Goal: Navigation & Orientation: Understand site structure

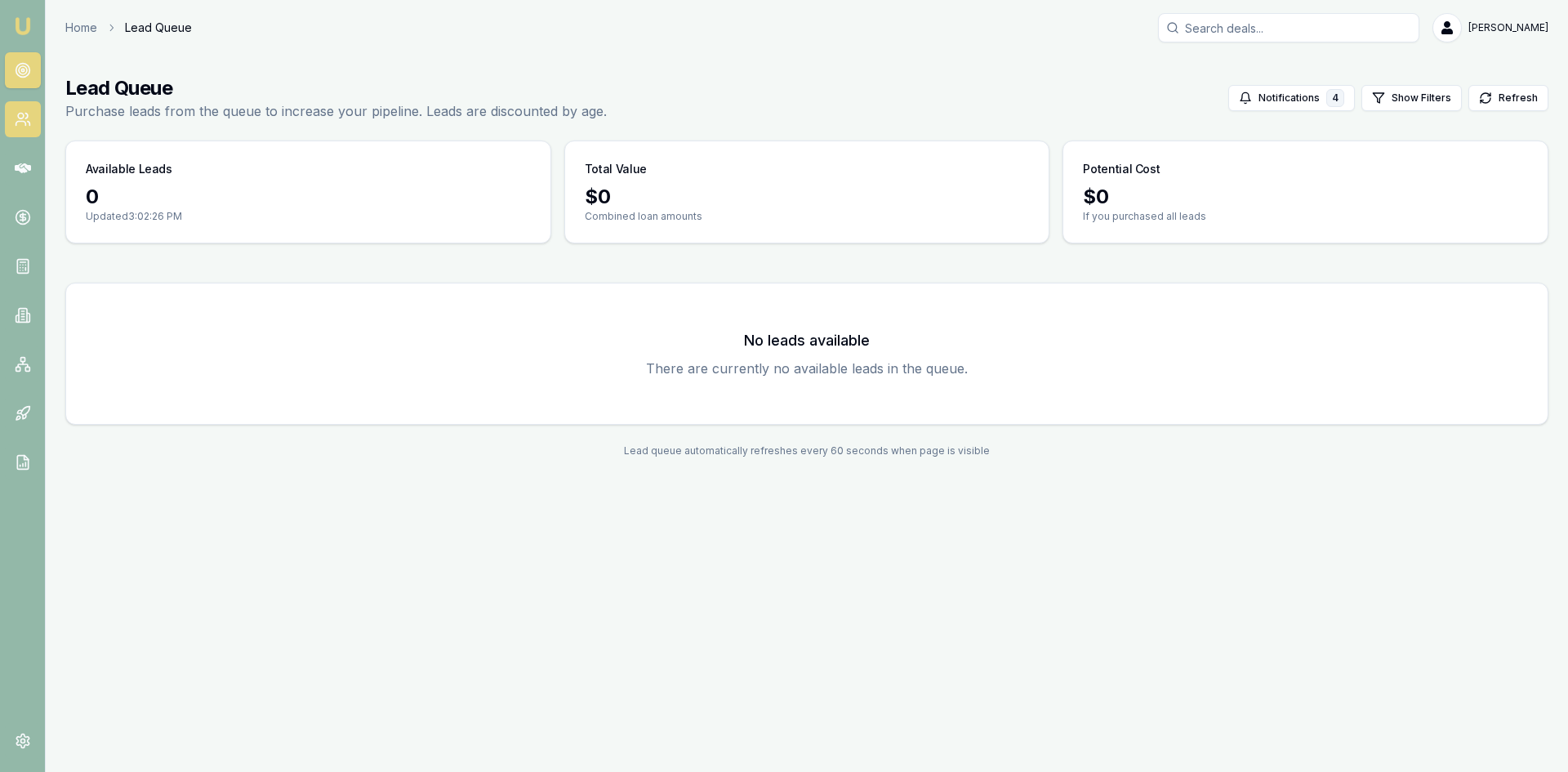
click at [24, 112] on icon at bounding box center [23, 119] width 16 height 16
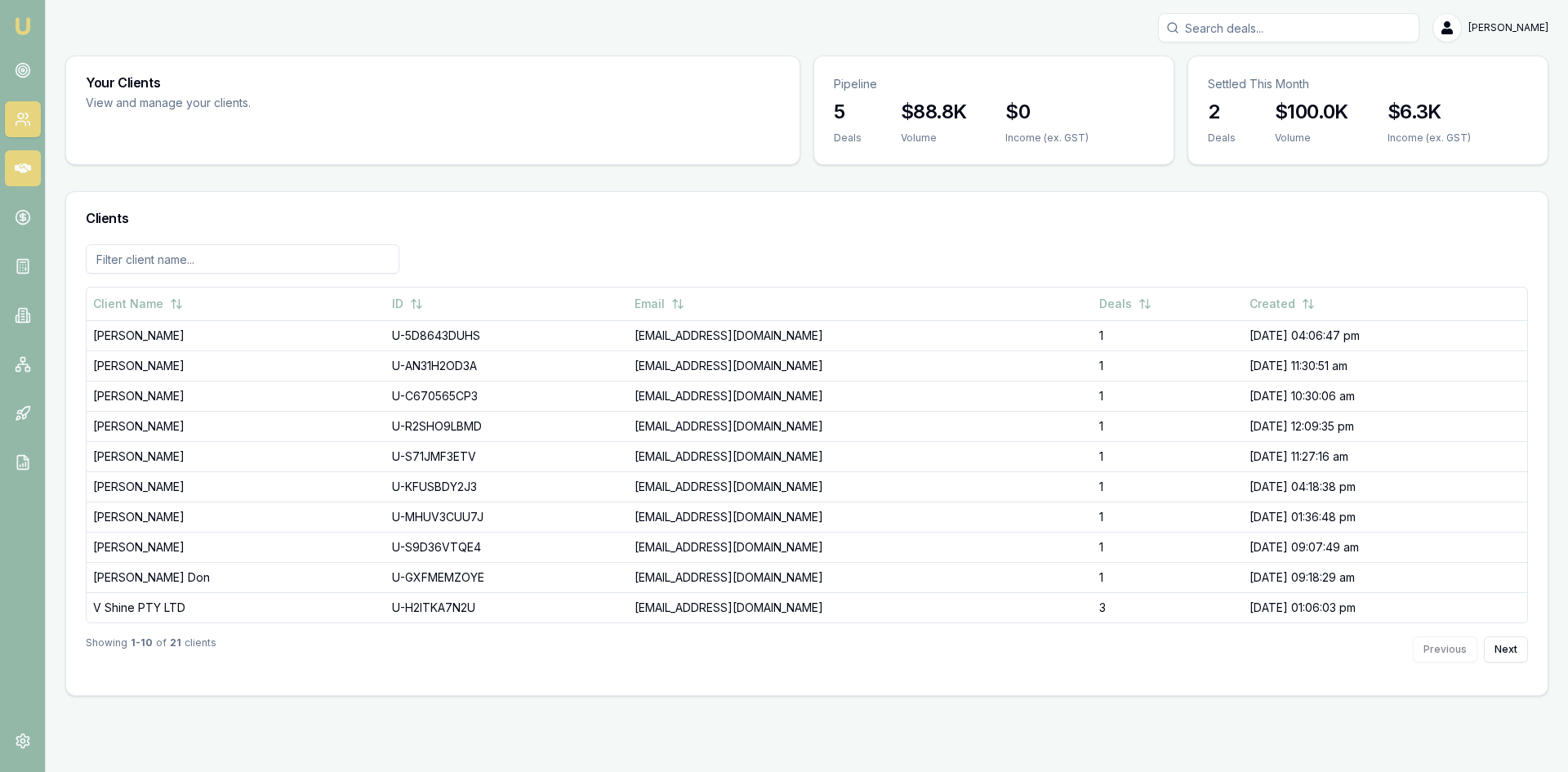
click at [13, 171] on link at bounding box center [23, 168] width 36 height 36
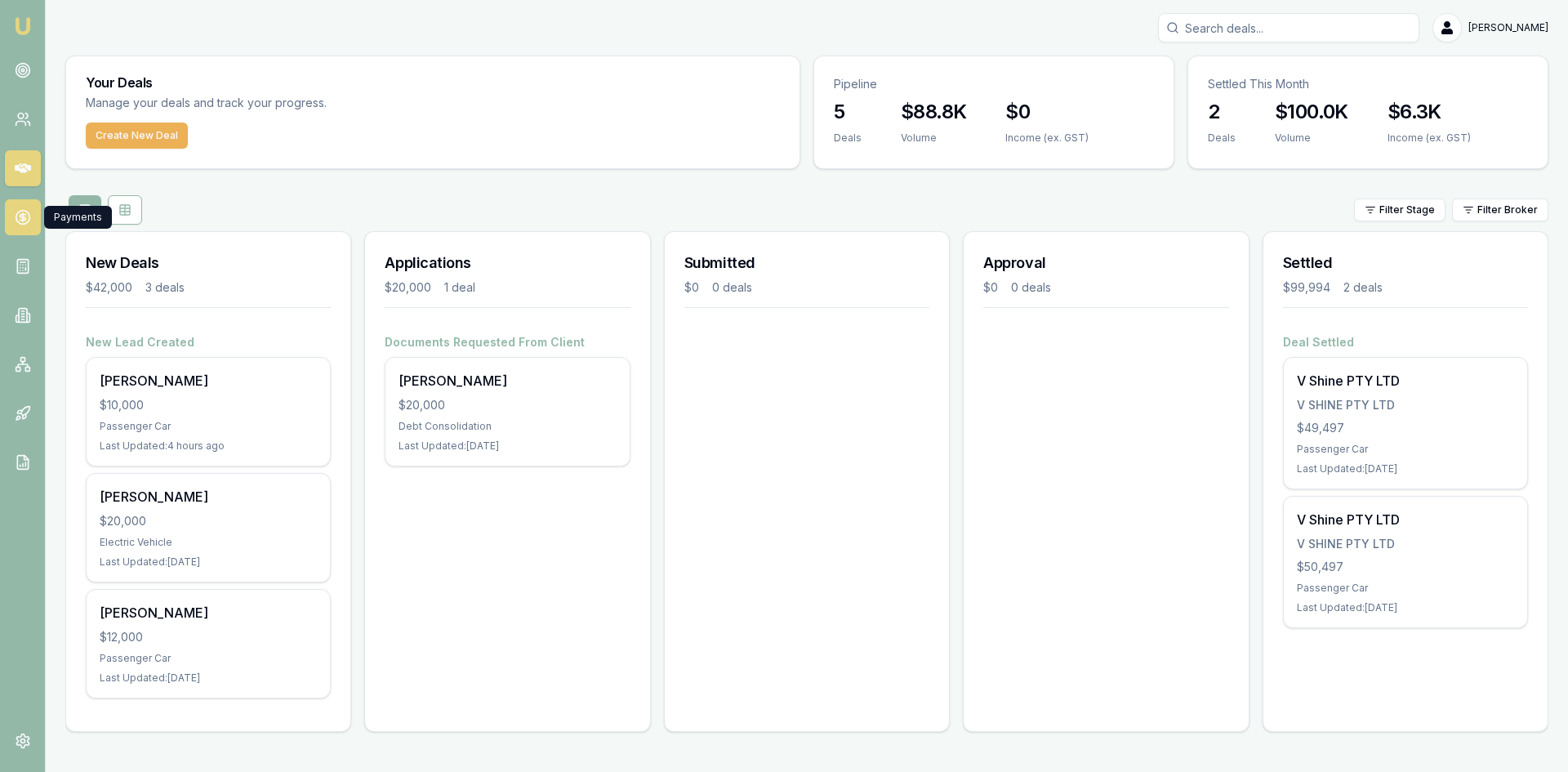
click at [14, 200] on link at bounding box center [23, 217] width 36 height 36
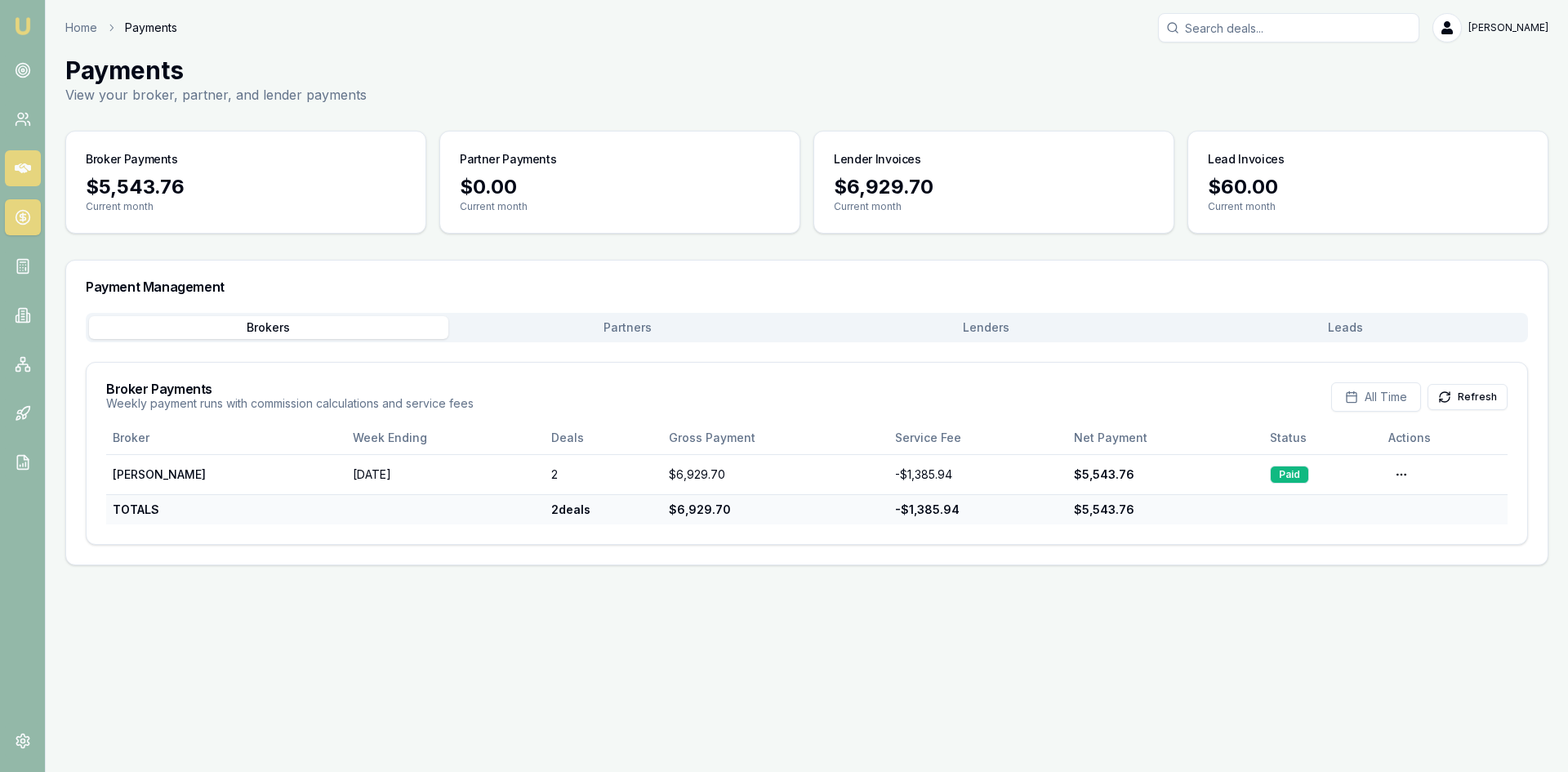
click at [21, 165] on icon at bounding box center [23, 168] width 16 height 10
